Goal: Information Seeking & Learning: Learn about a topic

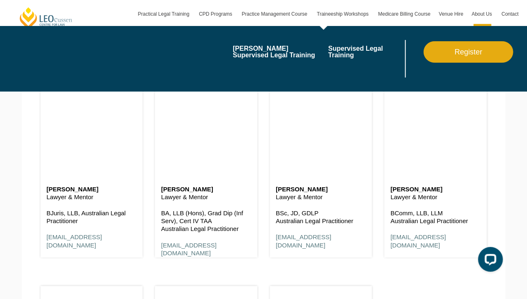
scroll to position [1632, 0]
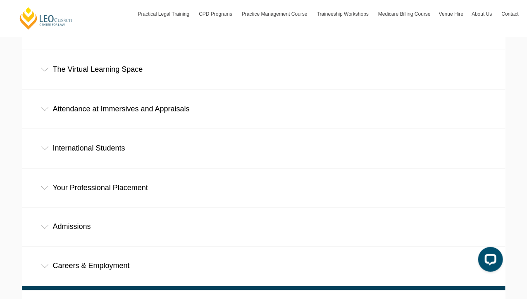
scroll to position [404, 0]
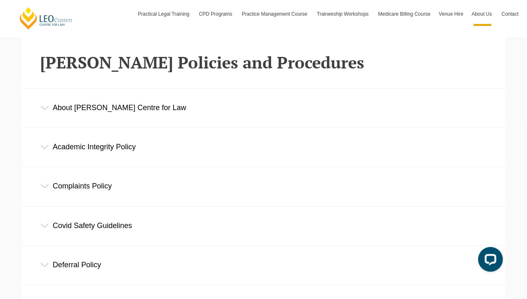
scroll to position [188, 0]
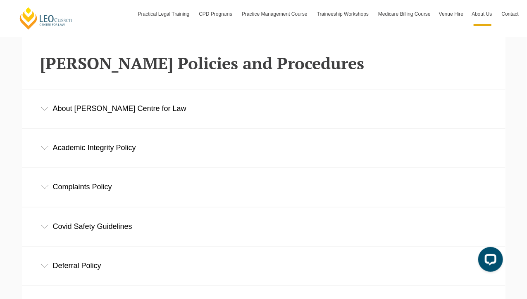
click at [144, 104] on div "About [PERSON_NAME] Centre for Law" at bounding box center [263, 109] width 483 height 38
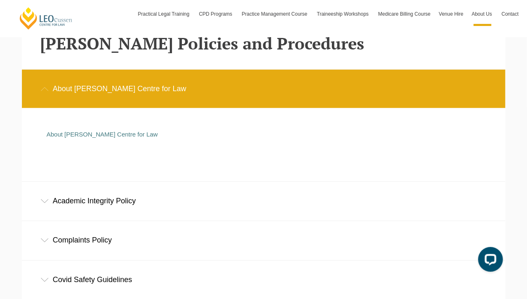
scroll to position [207, 0]
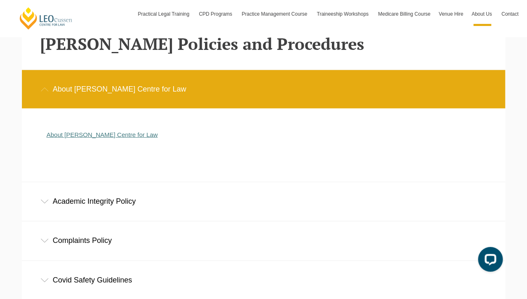
click at [122, 138] on link "About [PERSON_NAME] Centre for Law" at bounding box center [102, 134] width 111 height 7
